Goal: Transaction & Acquisition: Purchase product/service

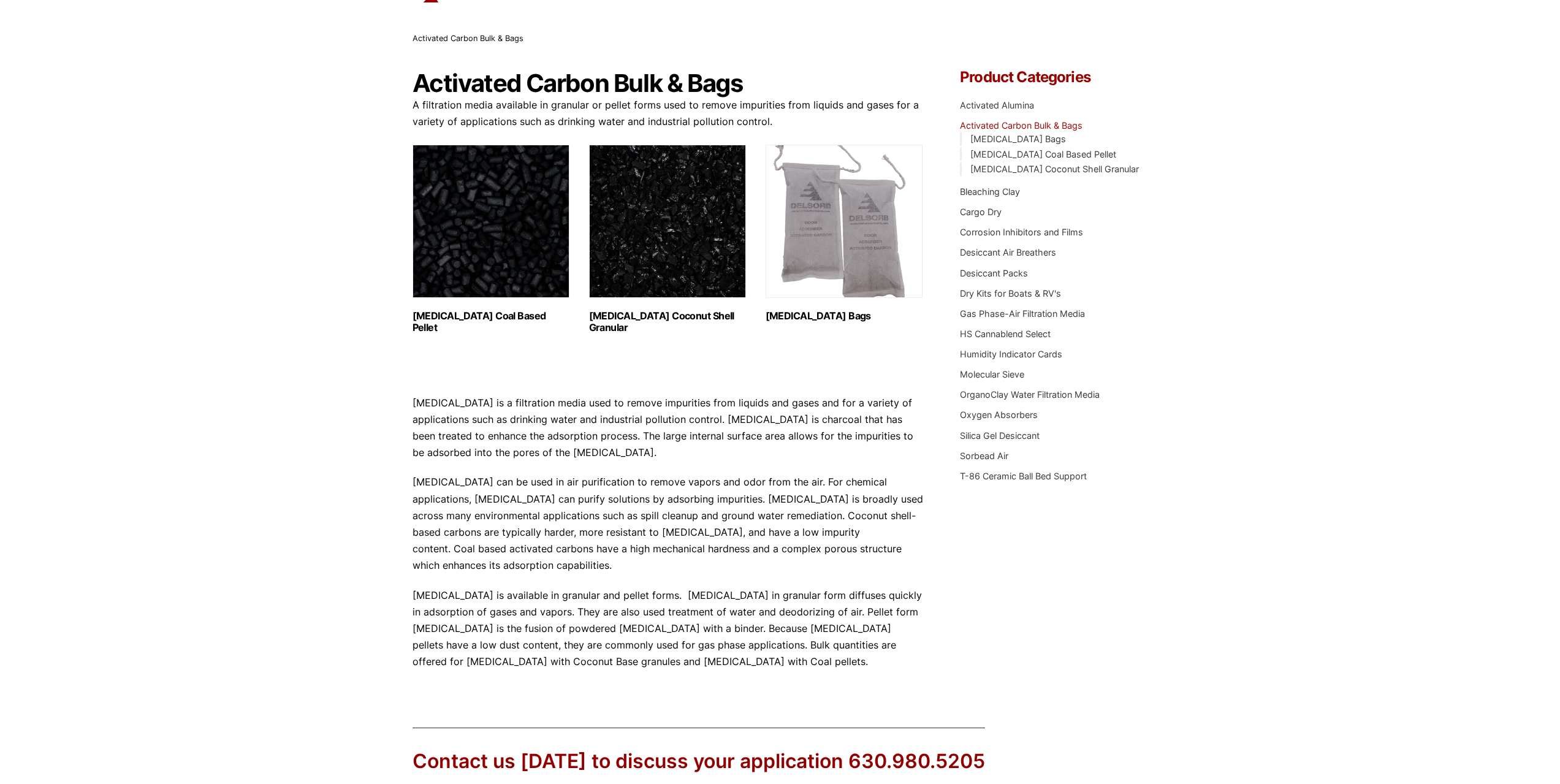
scroll to position [256, 0]
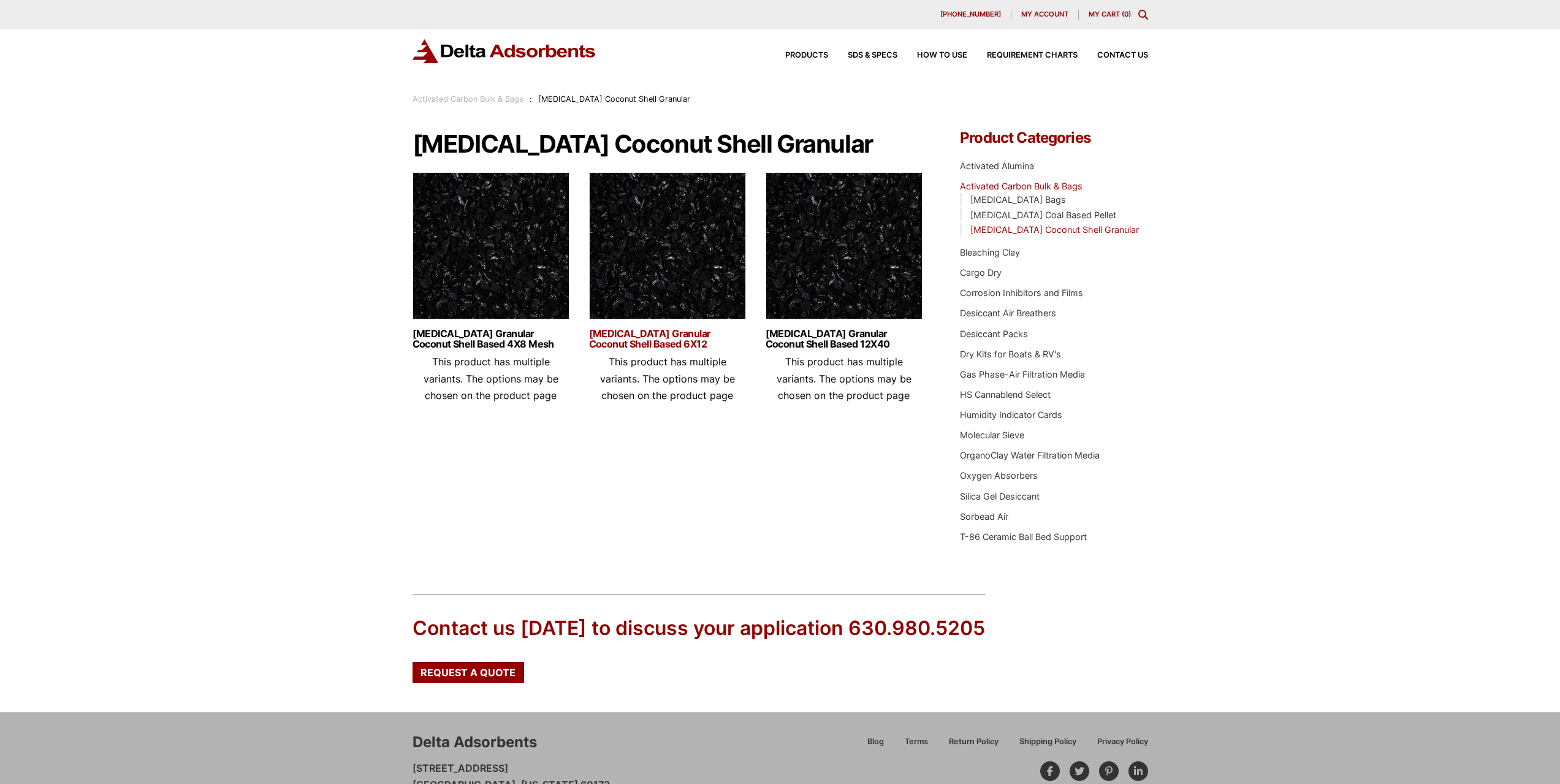
click at [679, 335] on link "[MEDICAL_DATA] Granular Coconut Shell Based 6X12" at bounding box center [668, 338] width 157 height 21
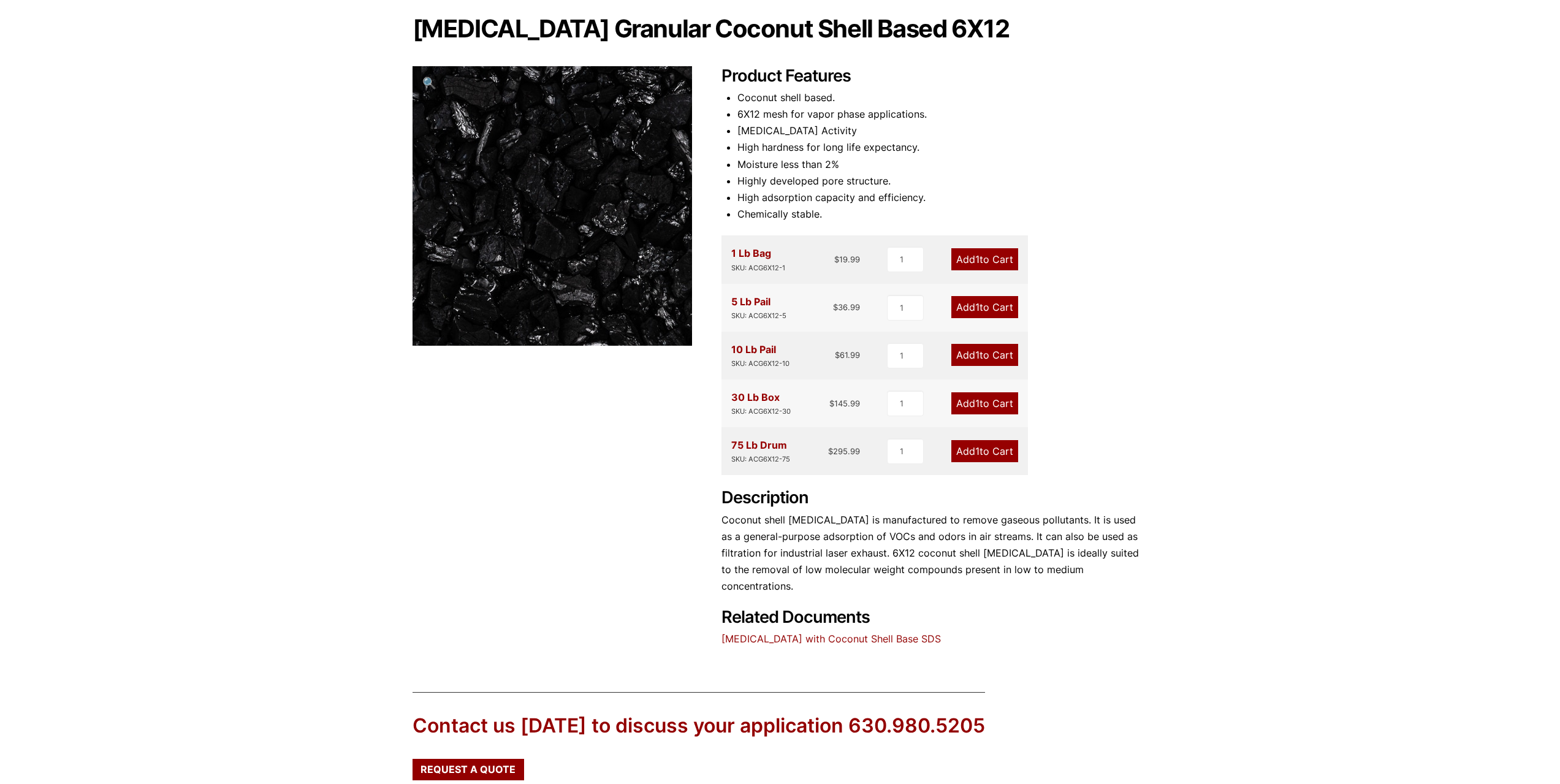
scroll to position [257, 0]
